Goal: Task Accomplishment & Management: Manage account settings

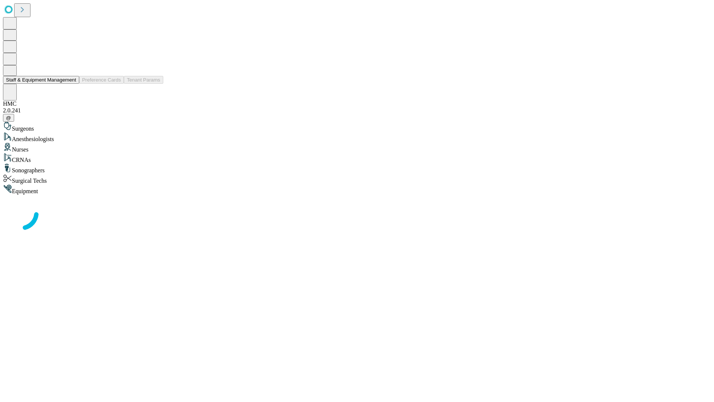
click at [71, 84] on button "Staff & Equipment Management" at bounding box center [41, 80] width 76 height 8
